Goal: Use online tool/utility: Use online tool/utility

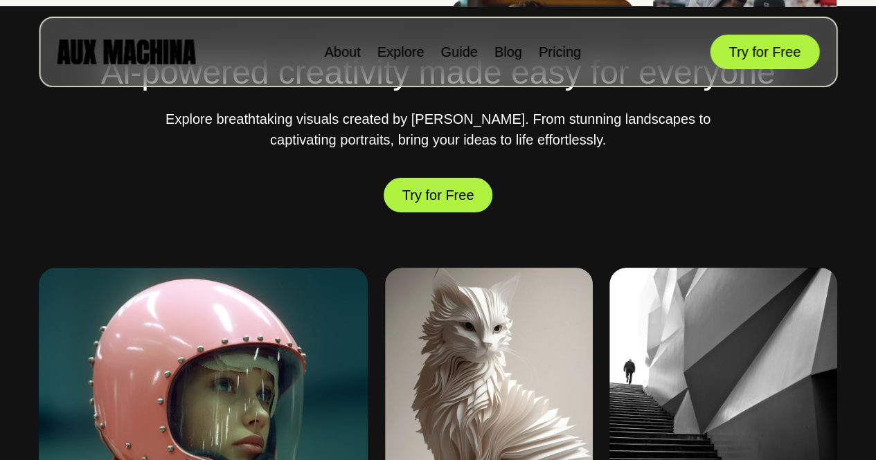
scroll to position [485, 0]
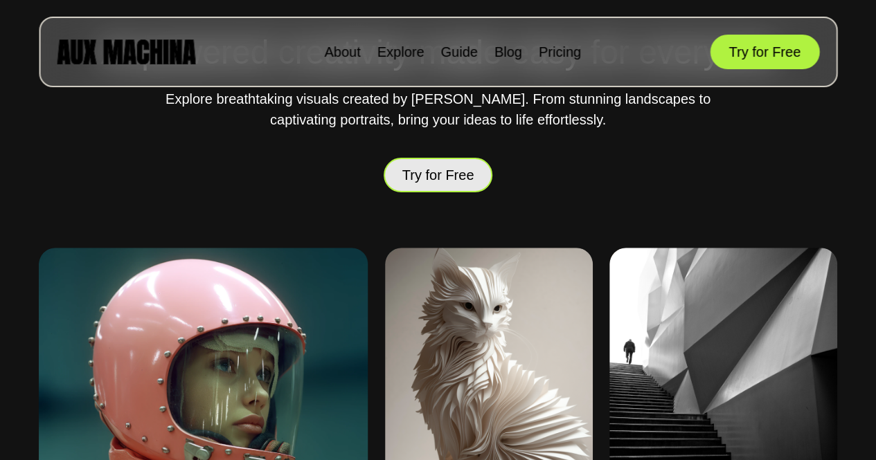
click at [436, 175] on button "Try for Free" at bounding box center [438, 175] width 109 height 35
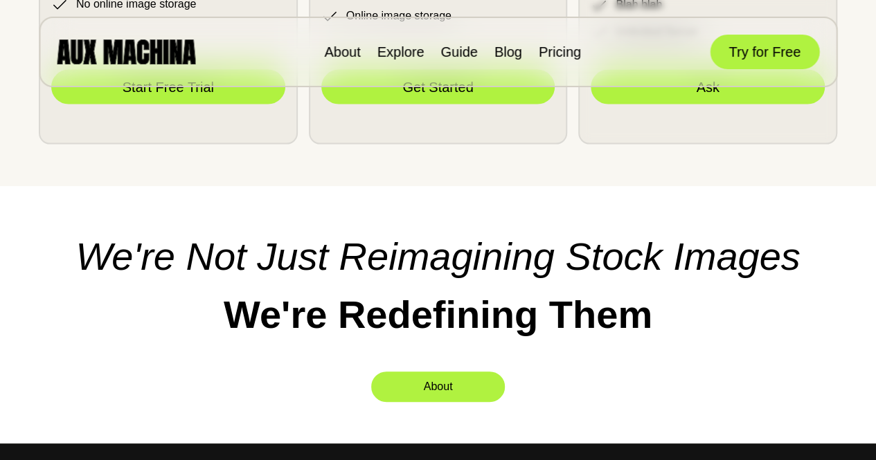
scroll to position [3940, 0]
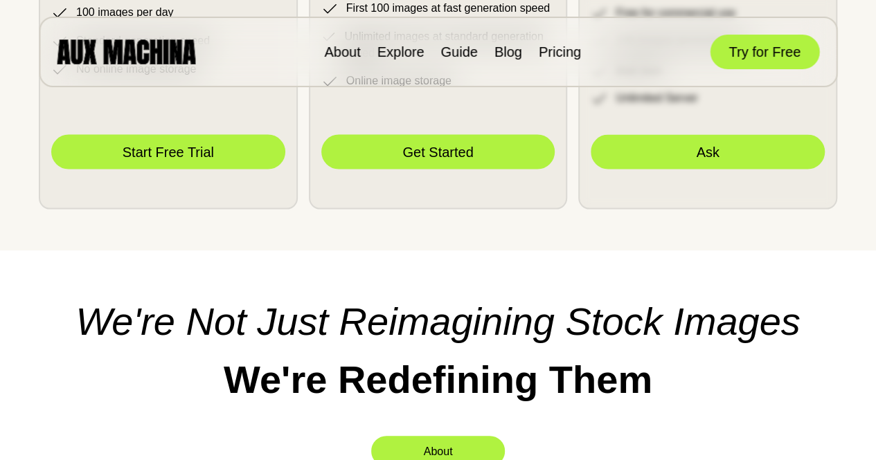
click at [206, 169] on button "Start Free Trial" at bounding box center [168, 151] width 234 height 35
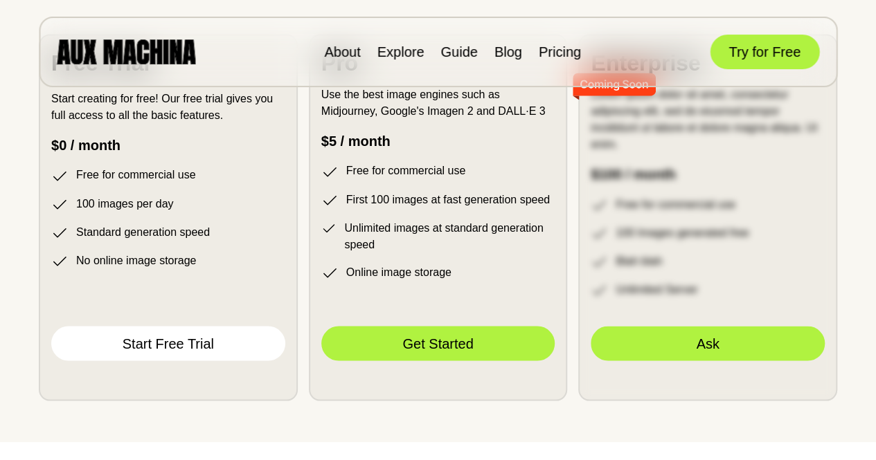
scroll to position [3759, 0]
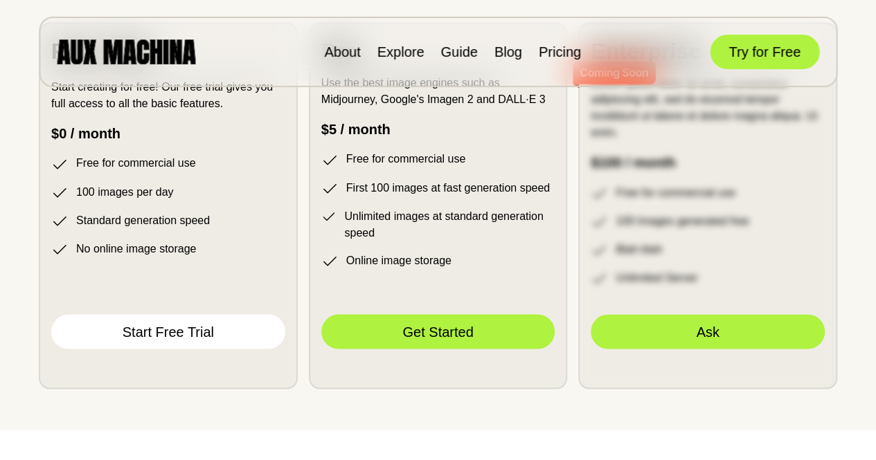
drag, startPoint x: 880, startPoint y: 31, endPoint x: 862, endPoint y: 321, distance: 290.7
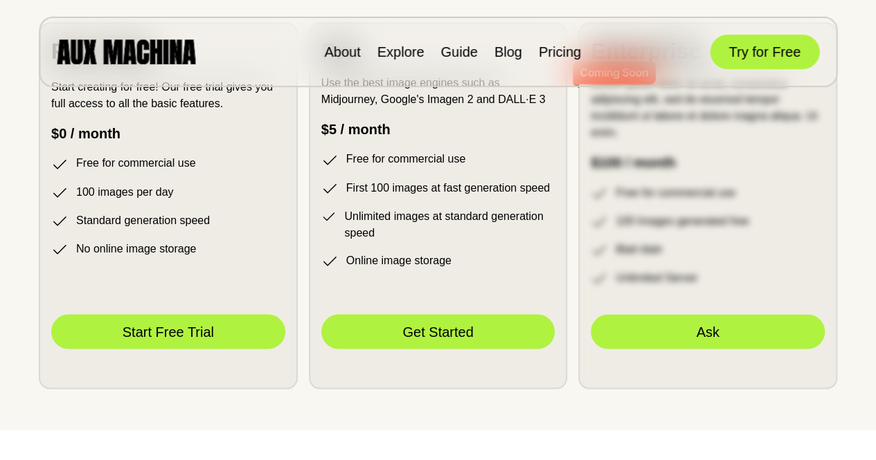
click at [199, 349] on button "Start Free Trial" at bounding box center [168, 331] width 234 height 35
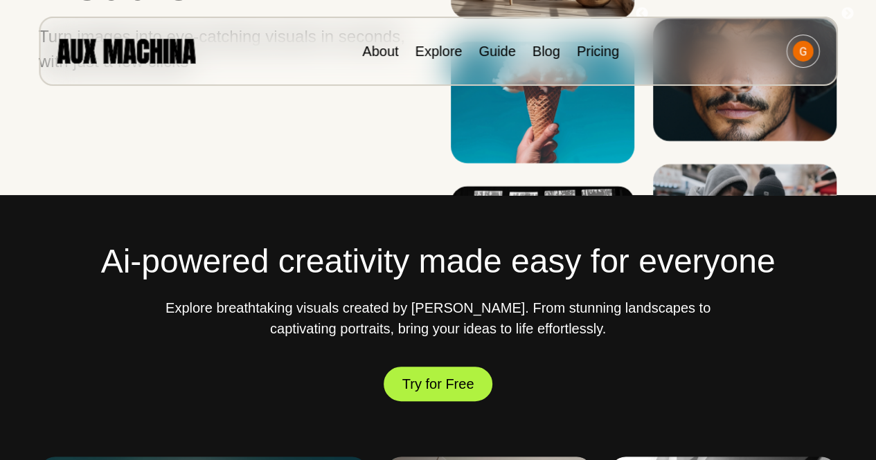
scroll to position [277, 0]
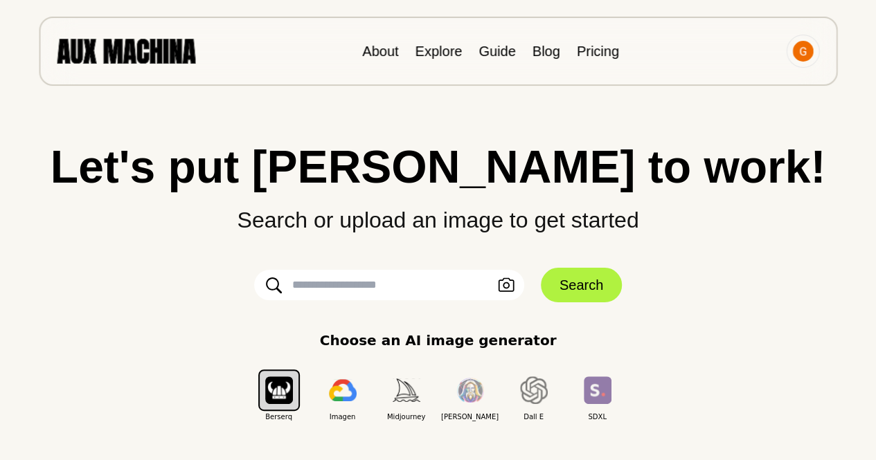
click at [363, 286] on input "text" at bounding box center [389, 285] width 270 height 30
paste input "**********"
type input "**********"
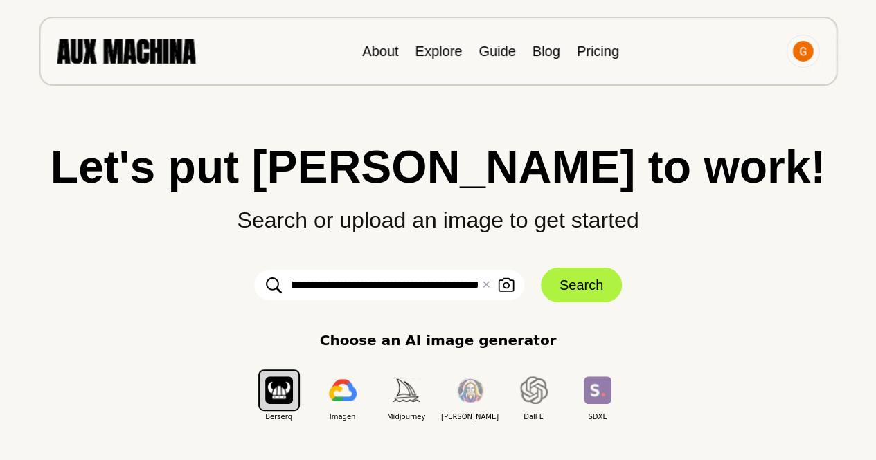
scroll to position [0, 1179]
click button "Search" at bounding box center [581, 285] width 81 height 35
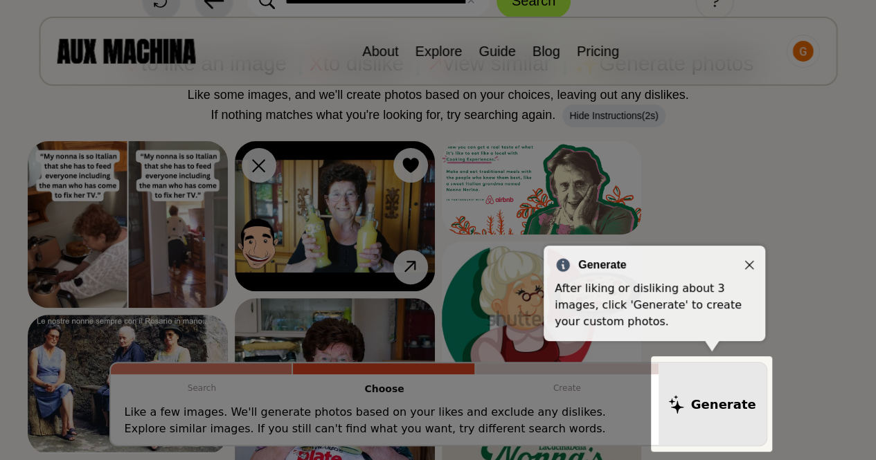
scroll to position [138, 0]
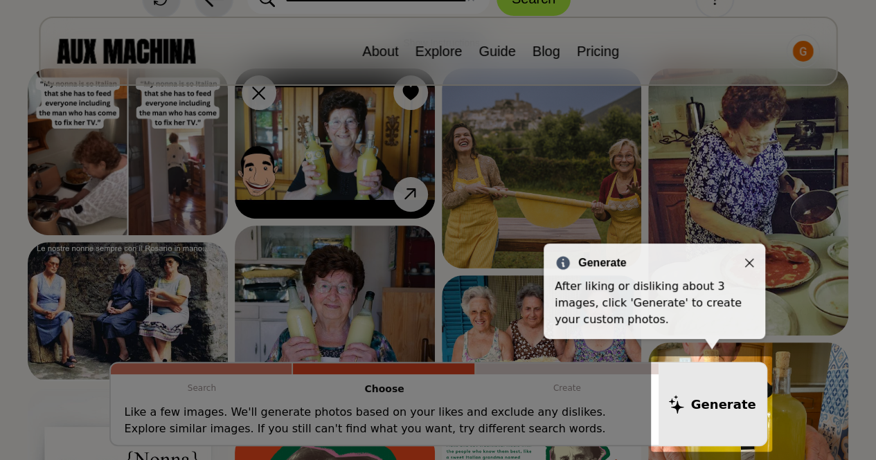
click at [748, 264] on icon "Close" at bounding box center [749, 263] width 9 height 9
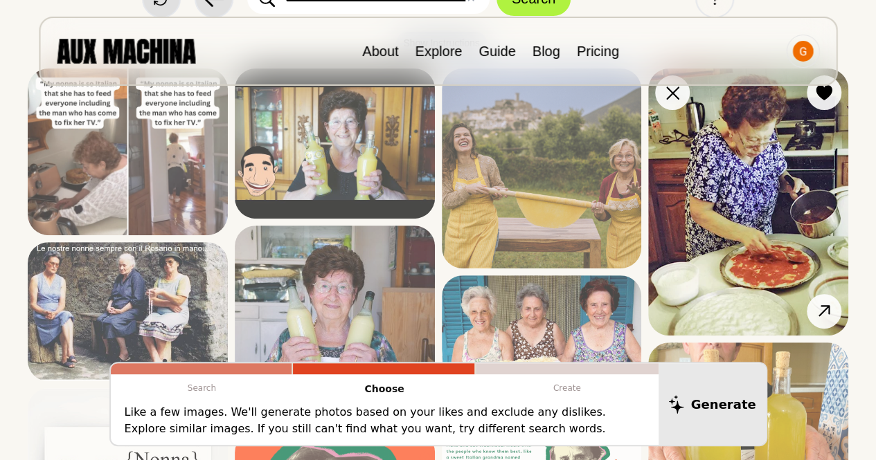
click at [771, 190] on img at bounding box center [748, 202] width 200 height 267
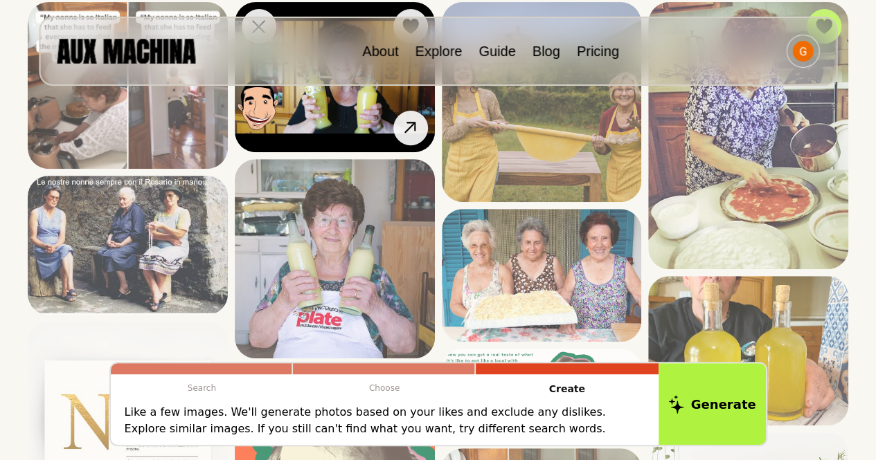
scroll to position [208, 0]
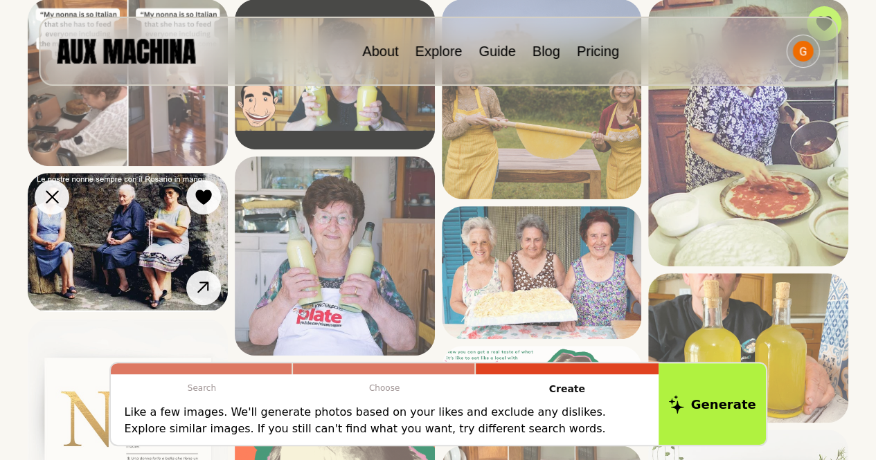
click at [148, 231] on img at bounding box center [128, 242] width 200 height 139
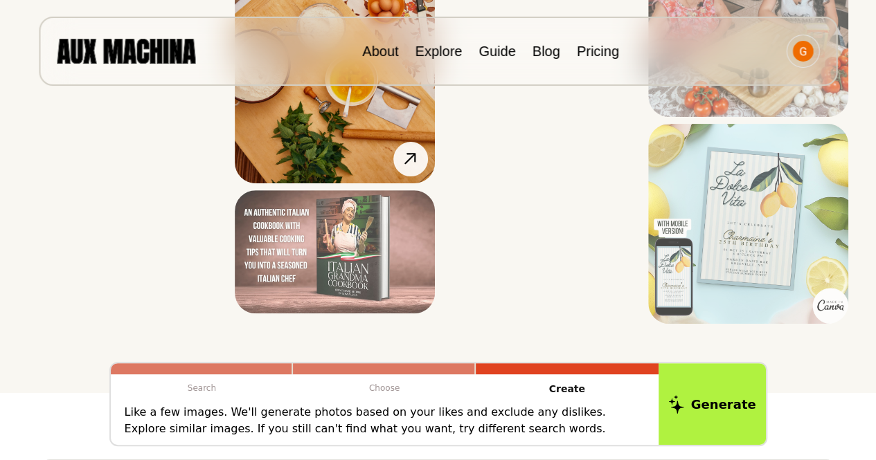
scroll to position [2424, 0]
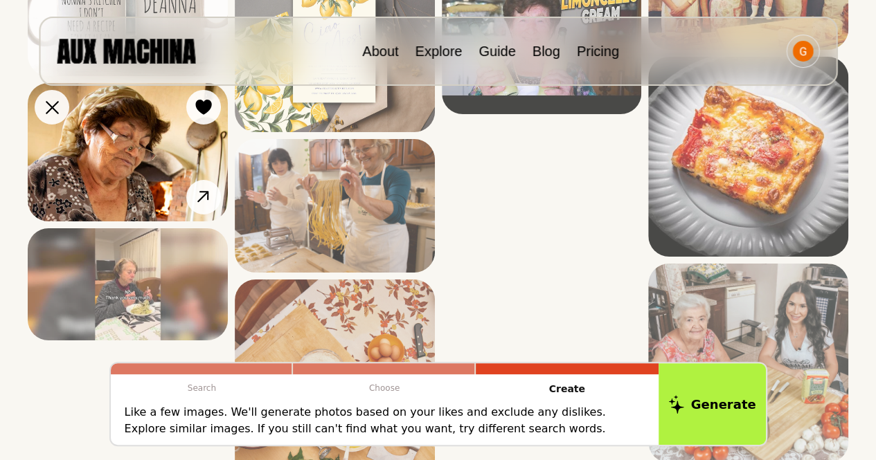
click at [140, 159] on img at bounding box center [128, 152] width 200 height 138
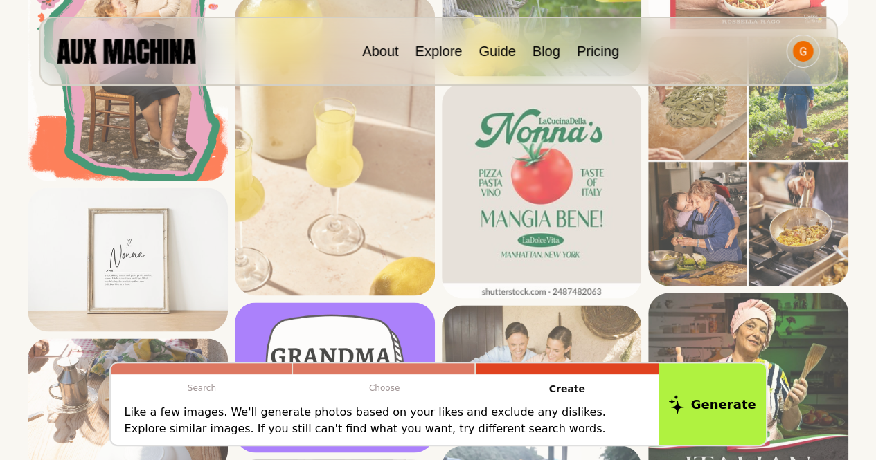
scroll to position [623, 0]
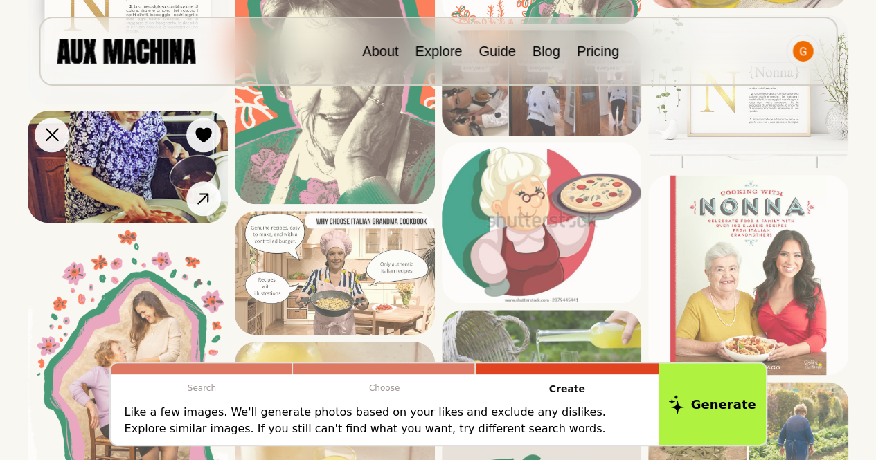
click at [148, 170] on img at bounding box center [128, 167] width 200 height 112
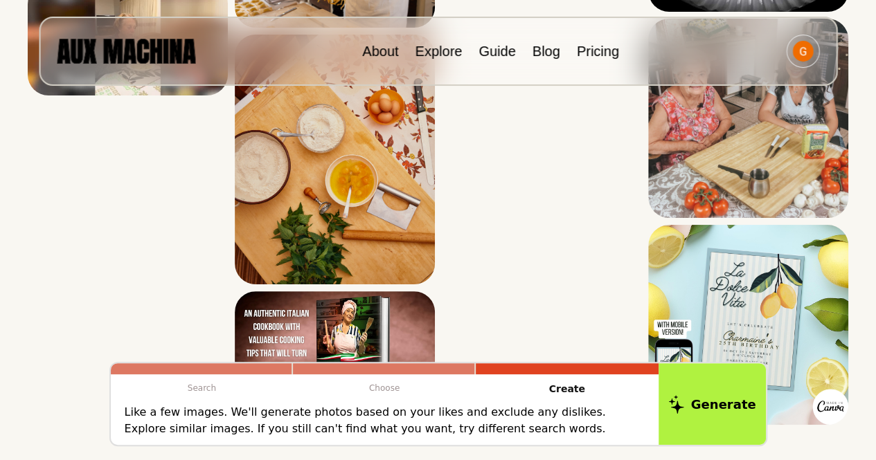
scroll to position [2493, 0]
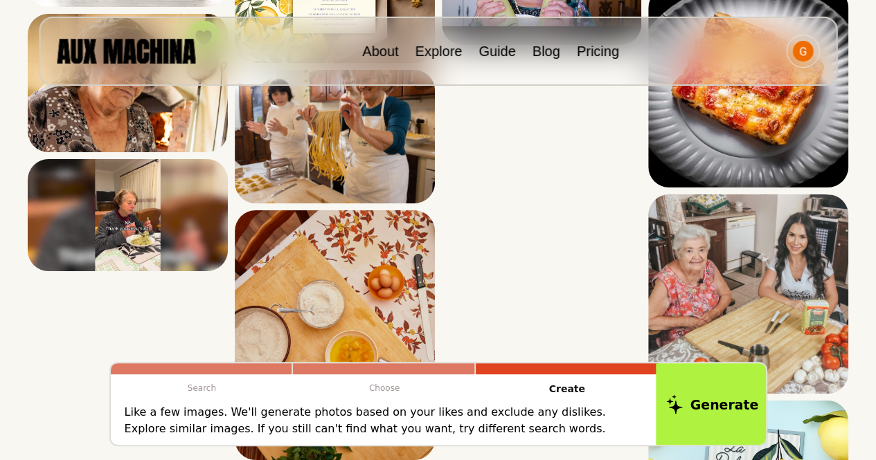
click at [710, 405] on button "Generate" at bounding box center [712, 404] width 113 height 86
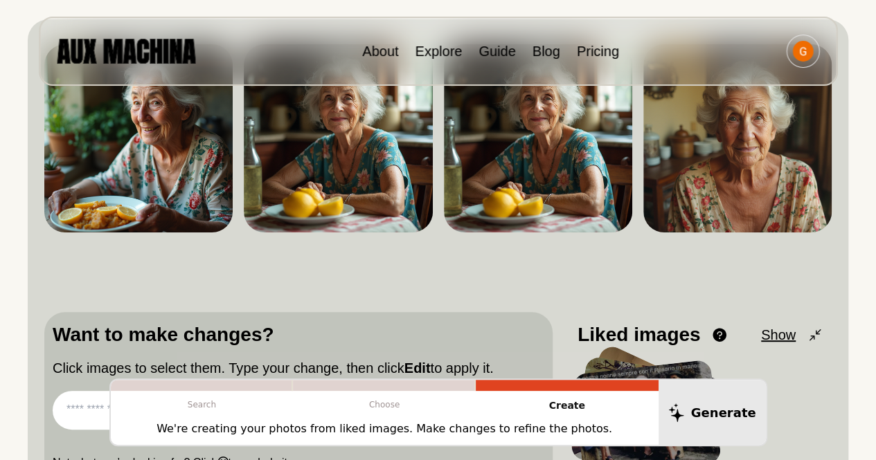
scroll to position [277, 0]
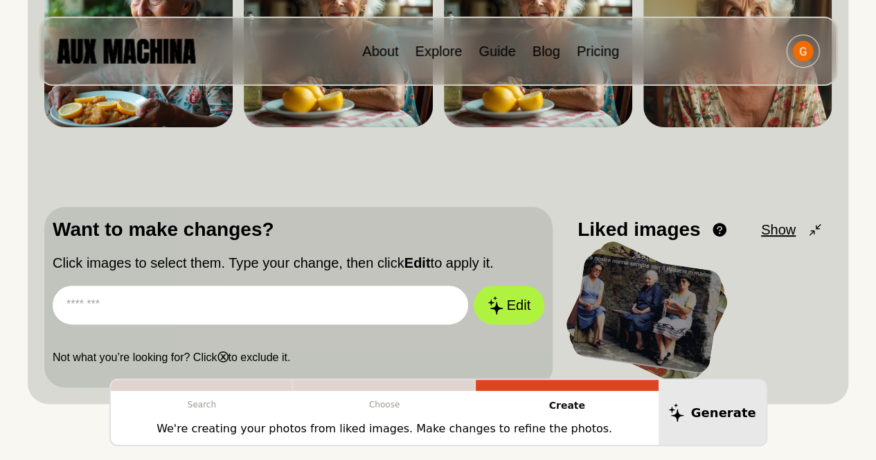
click at [264, 314] on input "text" at bounding box center [260, 305] width 415 height 39
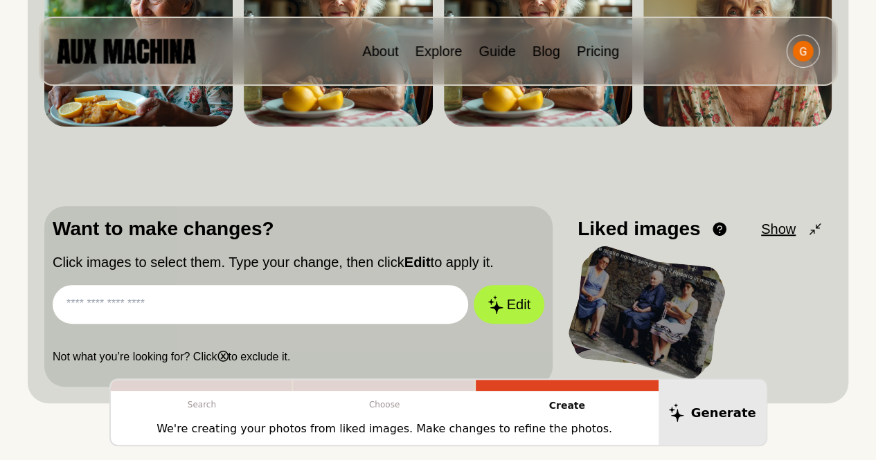
scroll to position [346, 0]
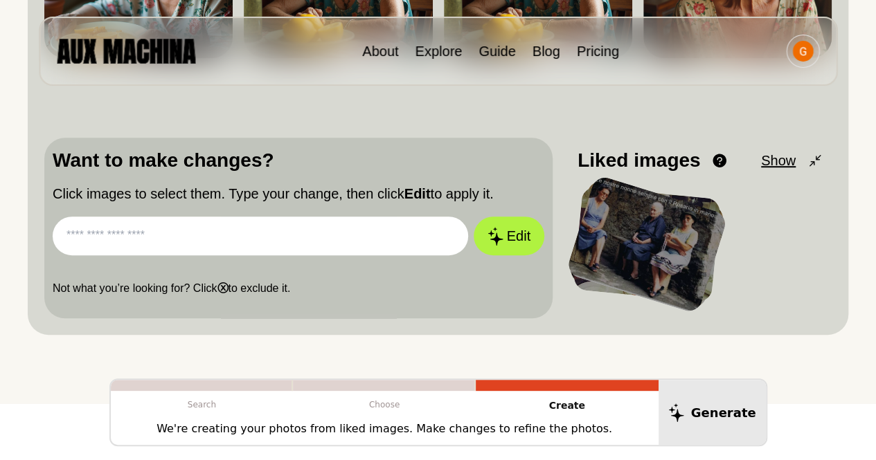
click at [239, 240] on input "text" at bounding box center [260, 236] width 415 height 39
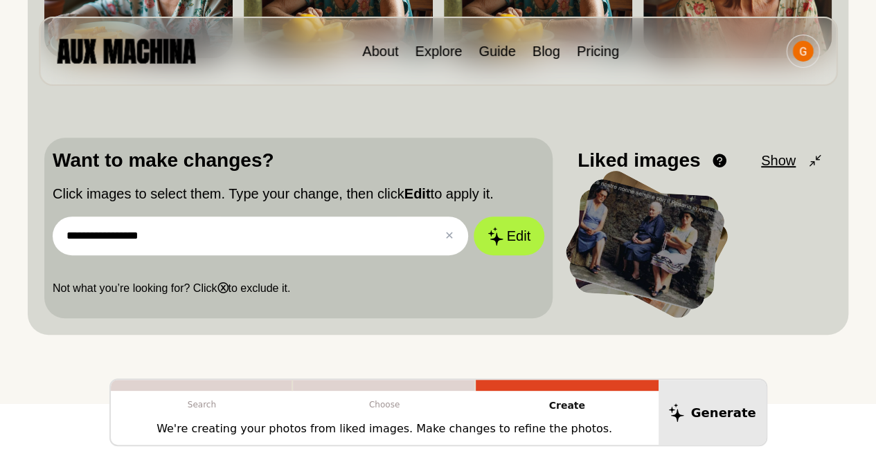
type input "**********"
click at [474, 217] on button "Edit" at bounding box center [509, 236] width 71 height 39
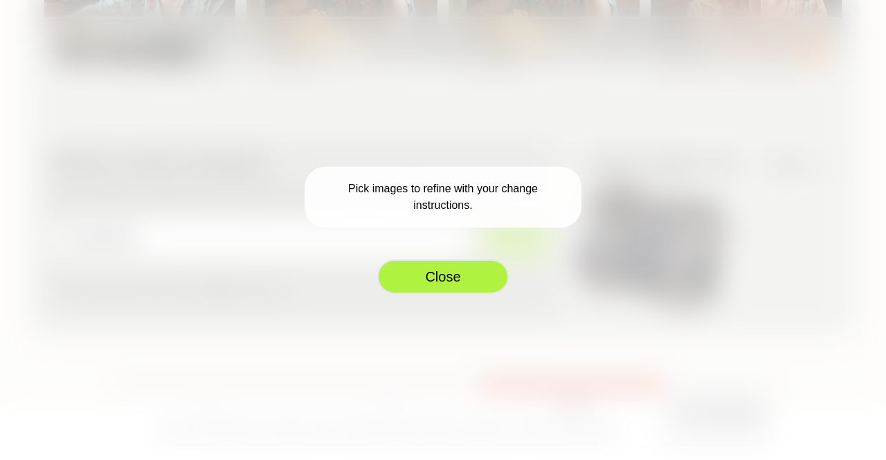
click at [445, 275] on button "Close" at bounding box center [443, 277] width 132 height 35
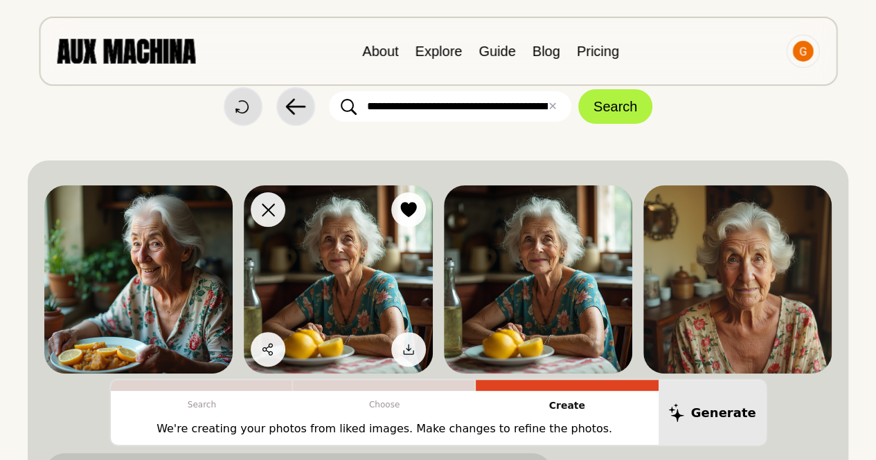
scroll to position [0, 0]
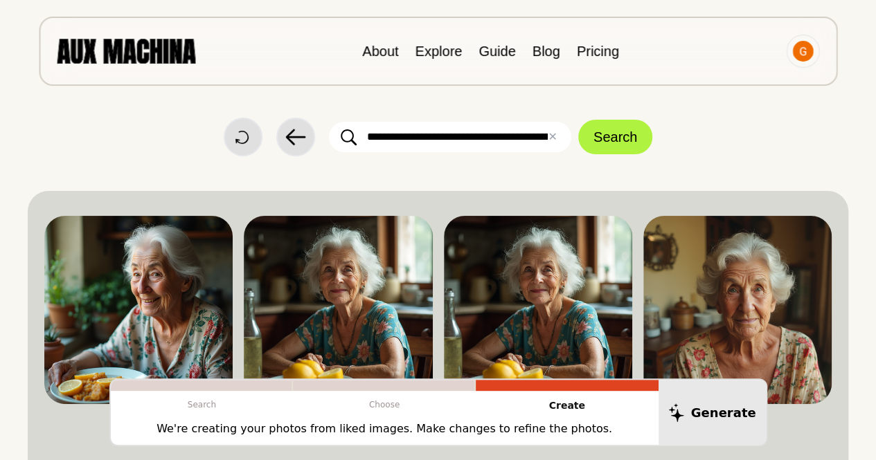
click at [430, 132] on input "**********" at bounding box center [450, 137] width 242 height 30
